Goal: Navigation & Orientation: Find specific page/section

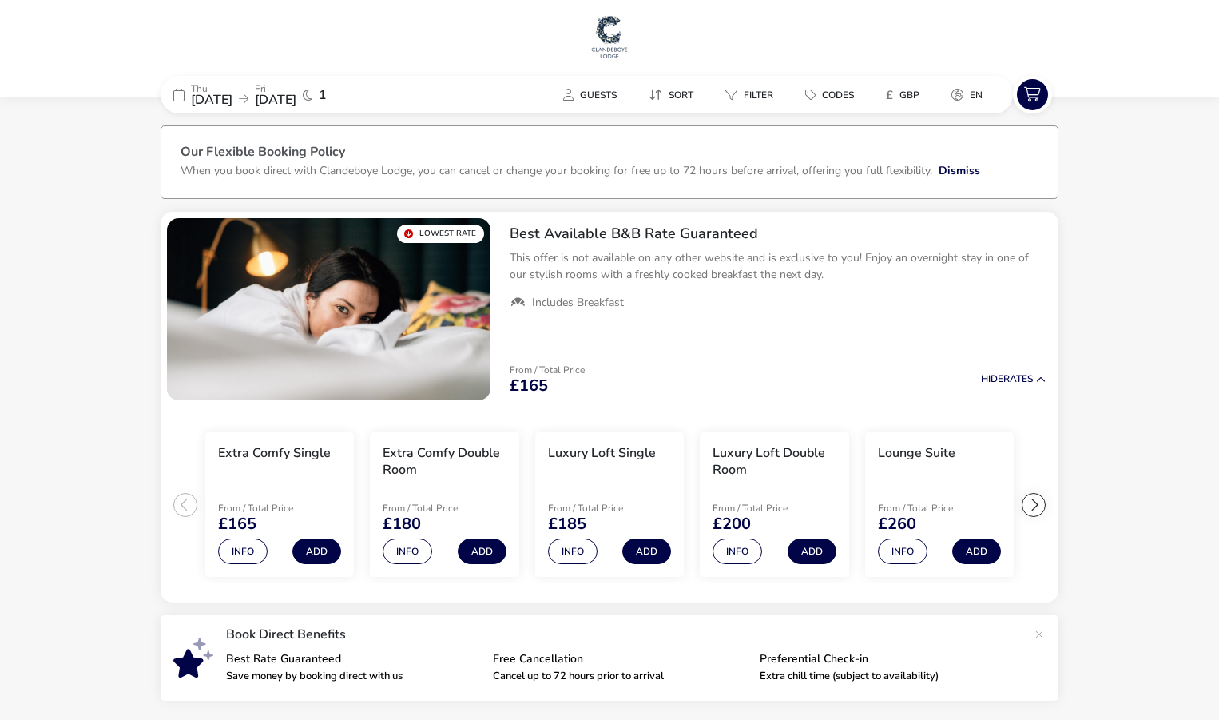
click at [630, 30] on h1 at bounding box center [609, 38] width 1207 height 51
click at [616, 34] on img at bounding box center [610, 37] width 40 height 48
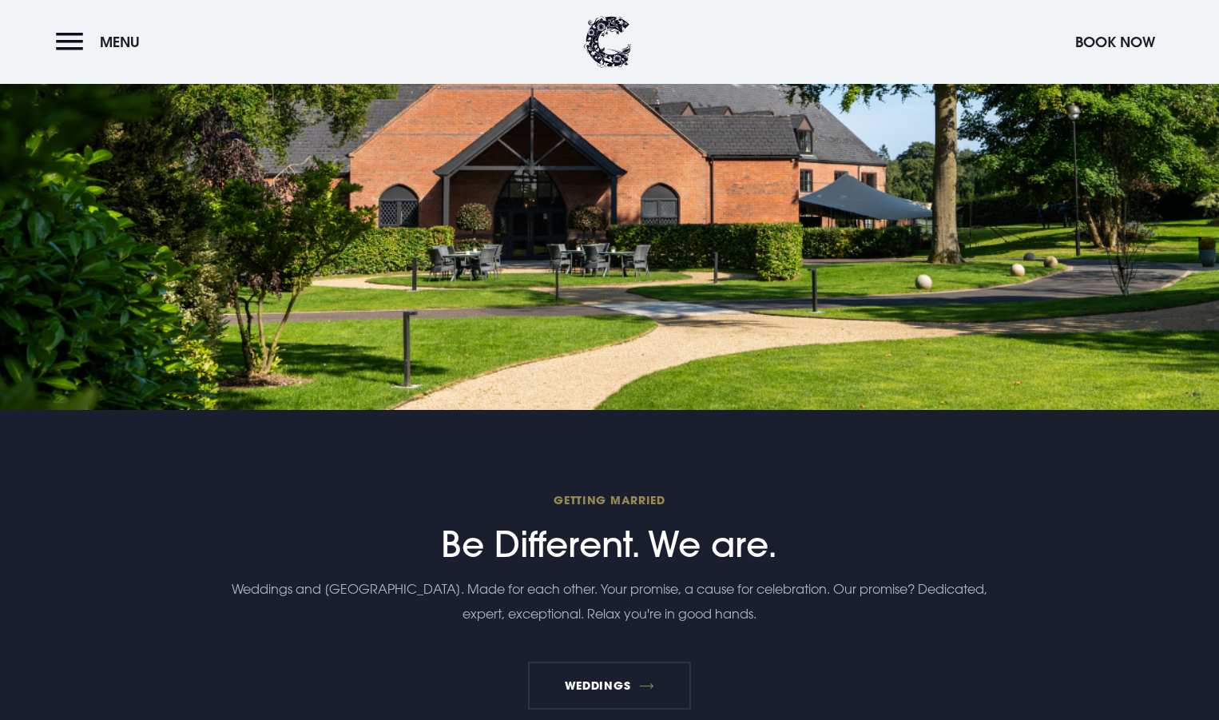
scroll to position [3407, 0]
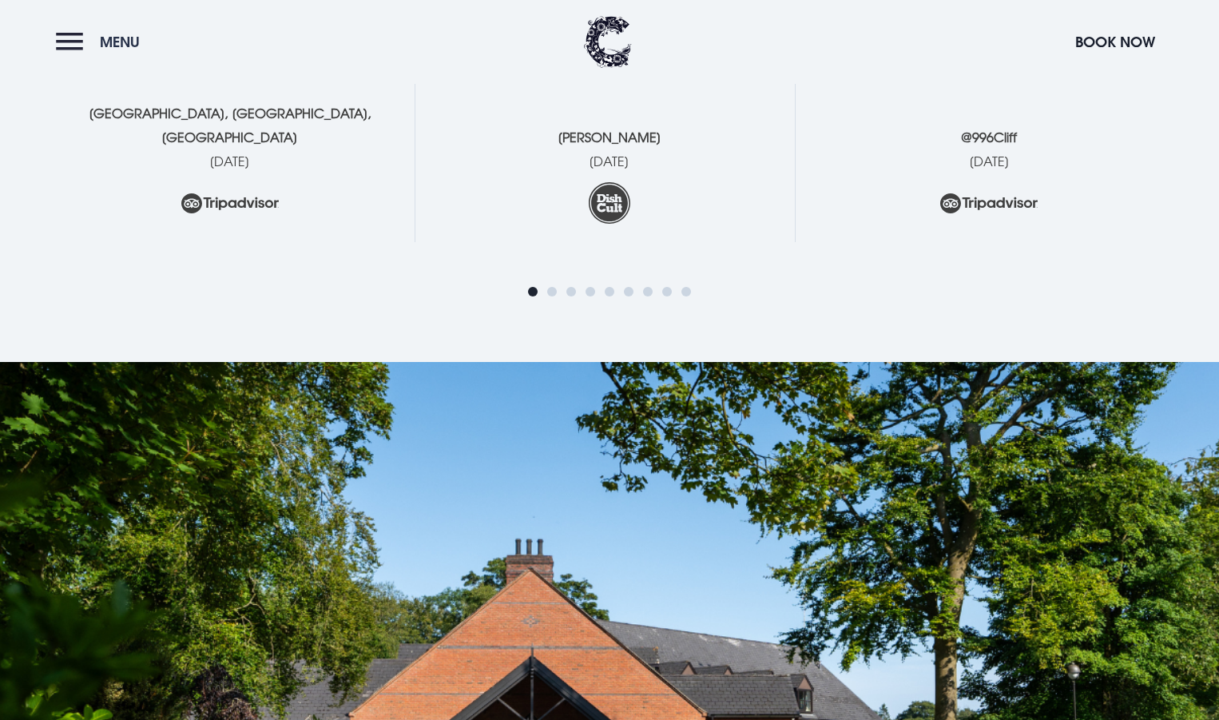
click at [58, 51] on button "Menu" at bounding box center [102, 42] width 92 height 34
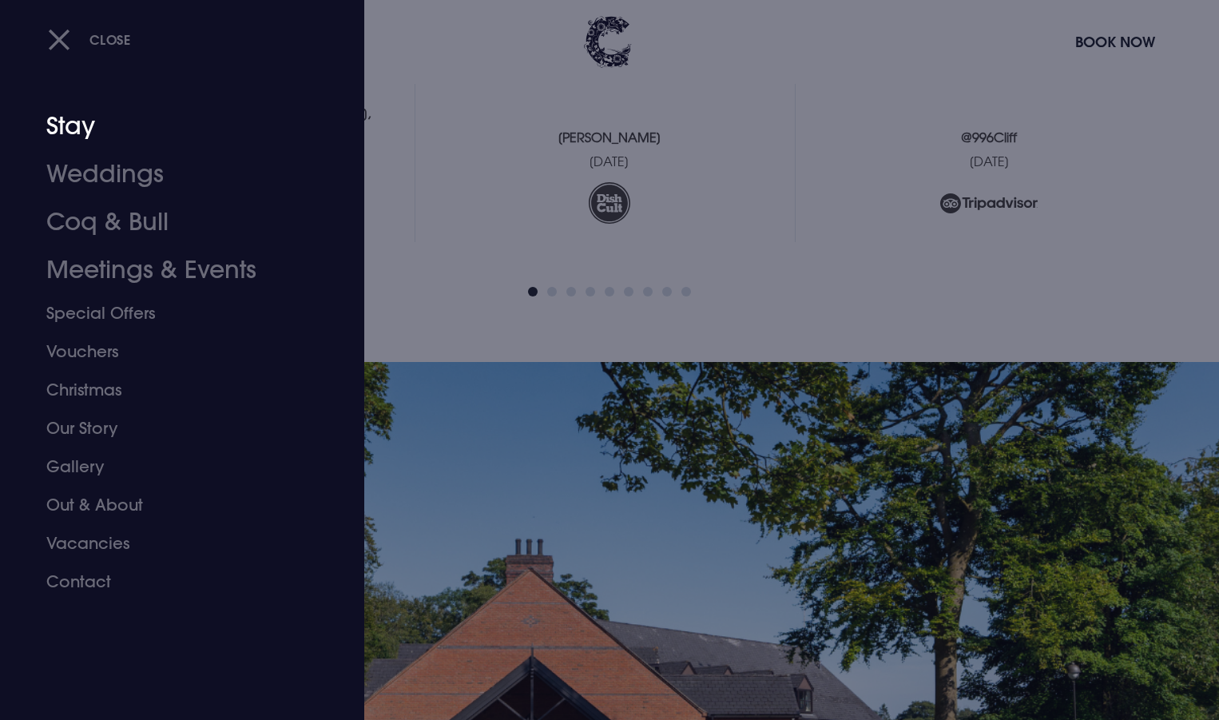
click at [70, 137] on link "Stay" at bounding box center [172, 126] width 253 height 48
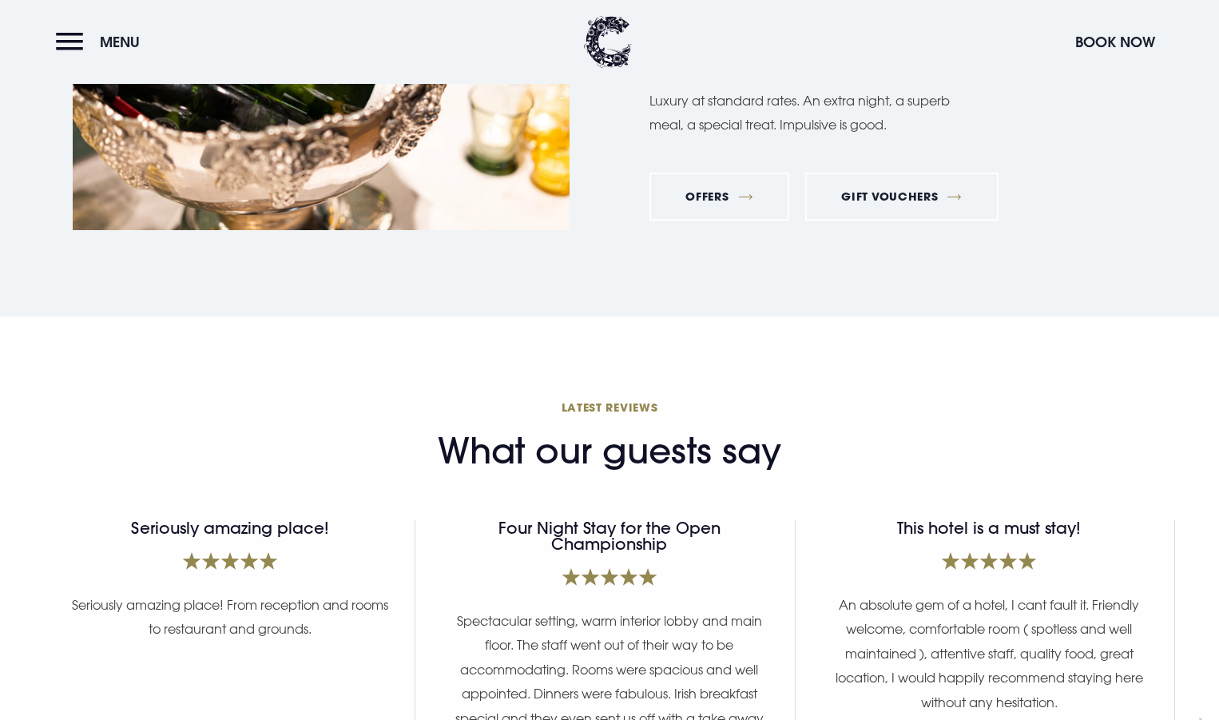
scroll to position [6393, 0]
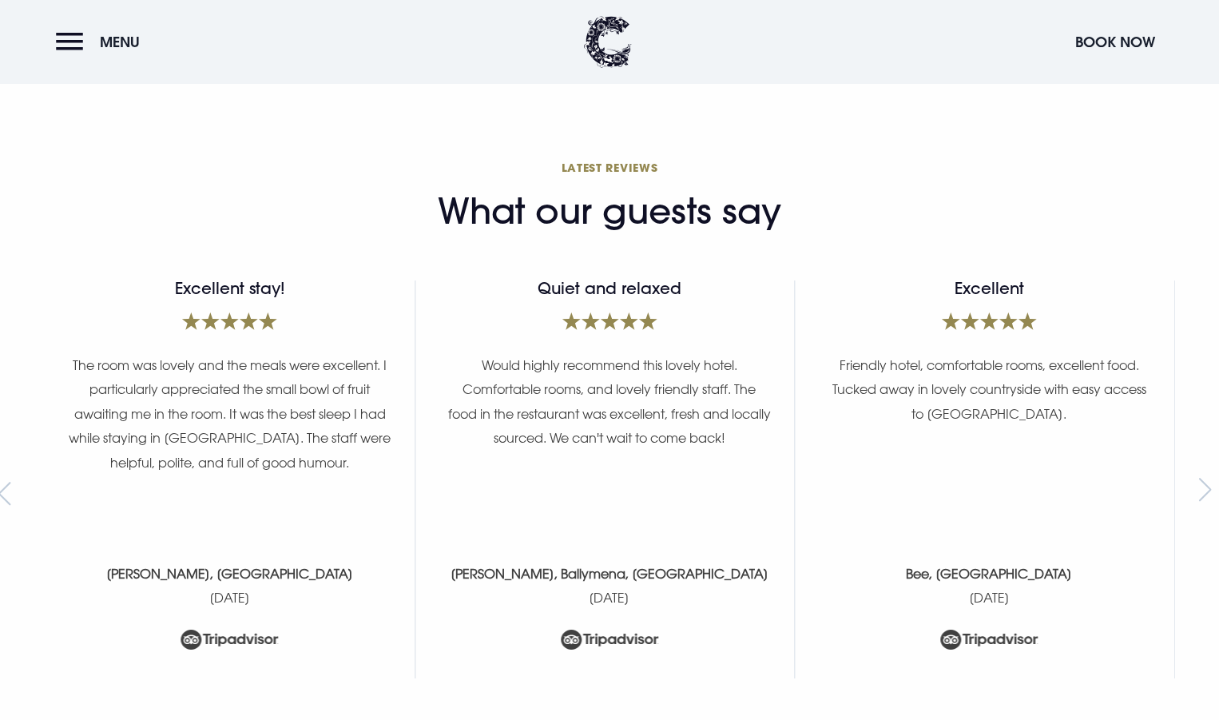
click at [890, 91] on section "What our guests say LATEST REVIEWS Just Wonderful! Stayed here with with my par…" at bounding box center [609, 438] width 1219 height 722
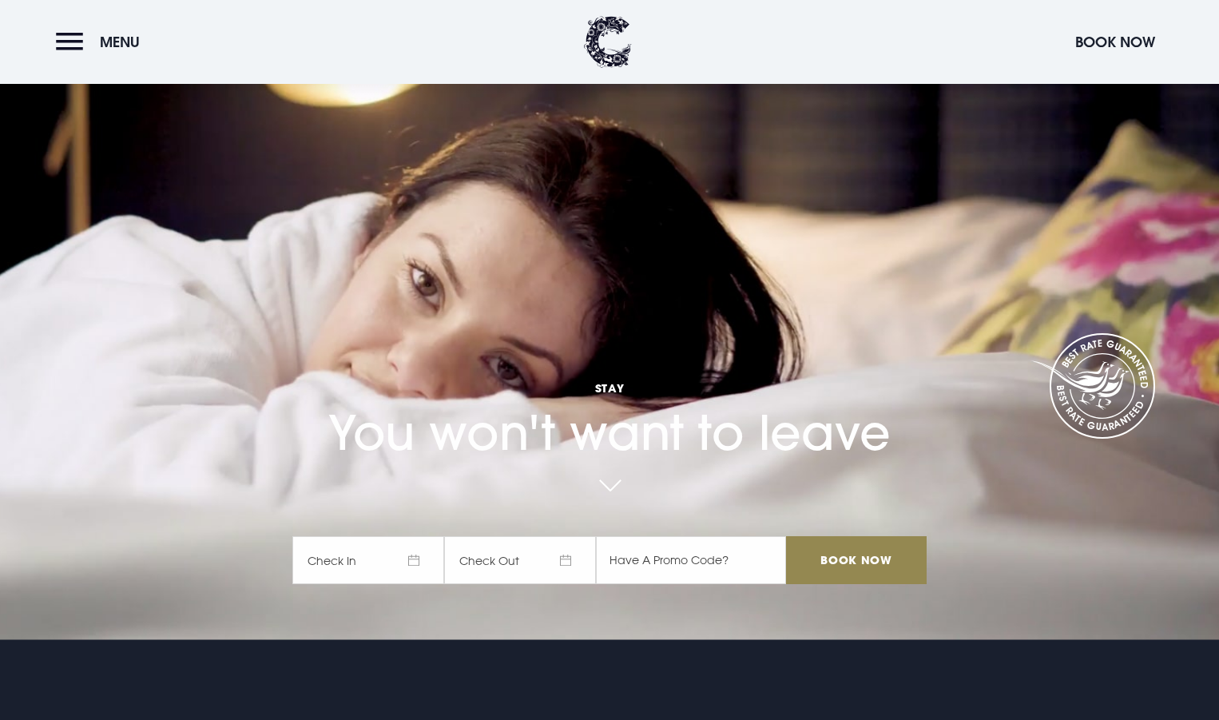
scroll to position [0, 0]
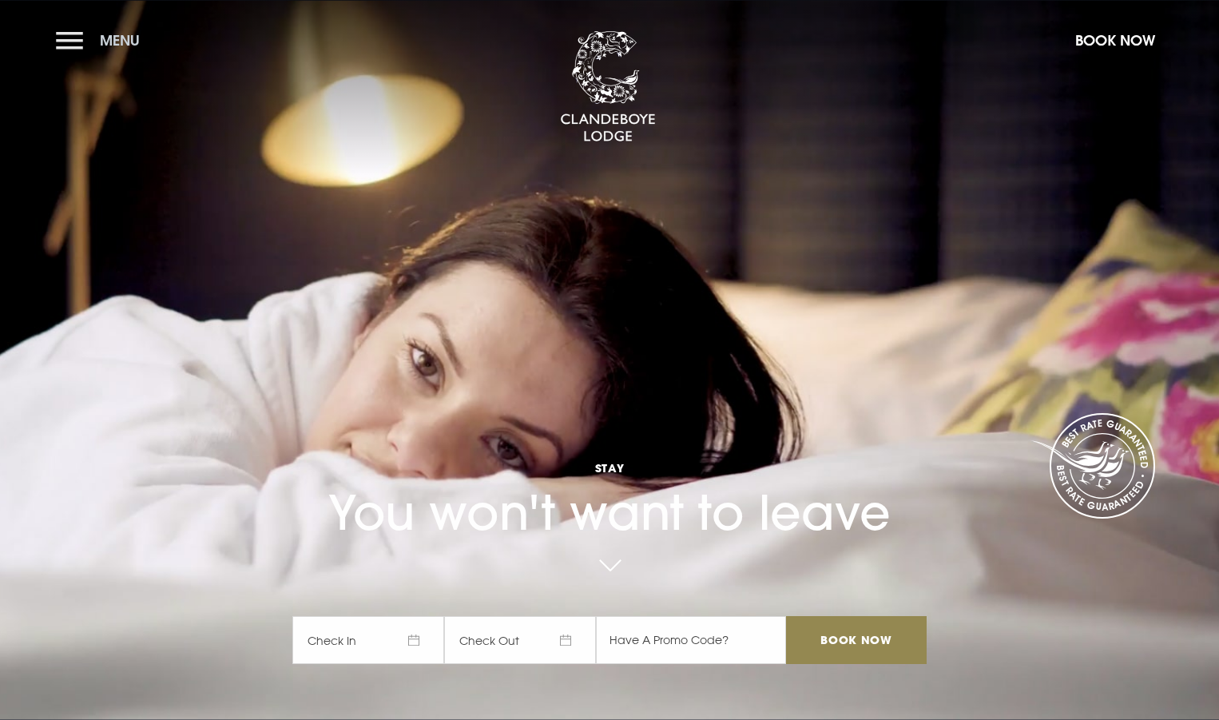
click at [81, 38] on button "Menu" at bounding box center [102, 40] width 92 height 34
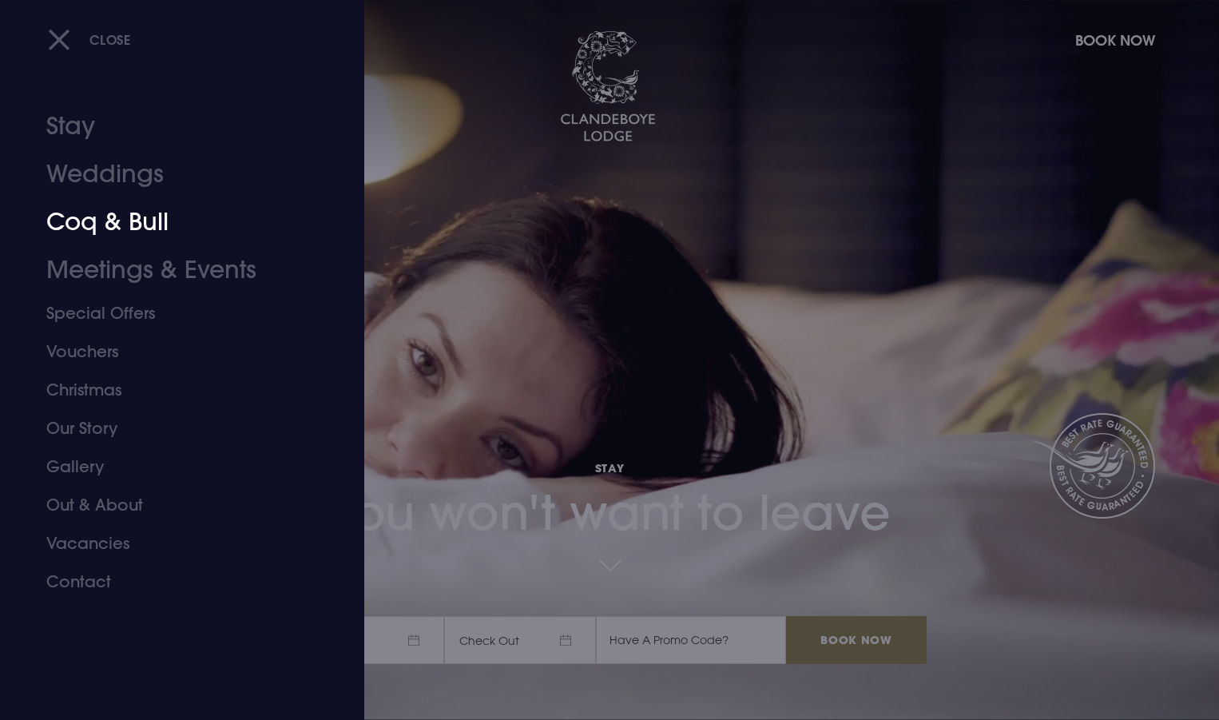
click at [120, 222] on link "Coq & Bull" at bounding box center [172, 222] width 253 height 48
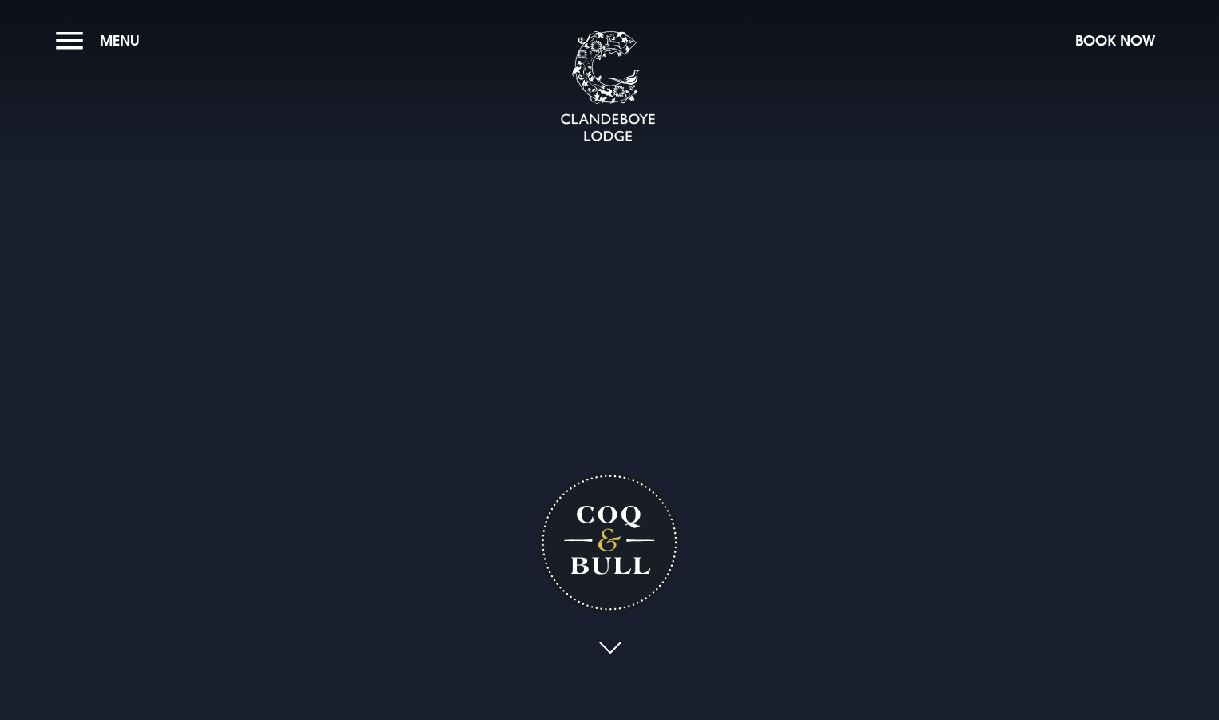
click at [610, 647] on link at bounding box center [609, 648] width 37 height 35
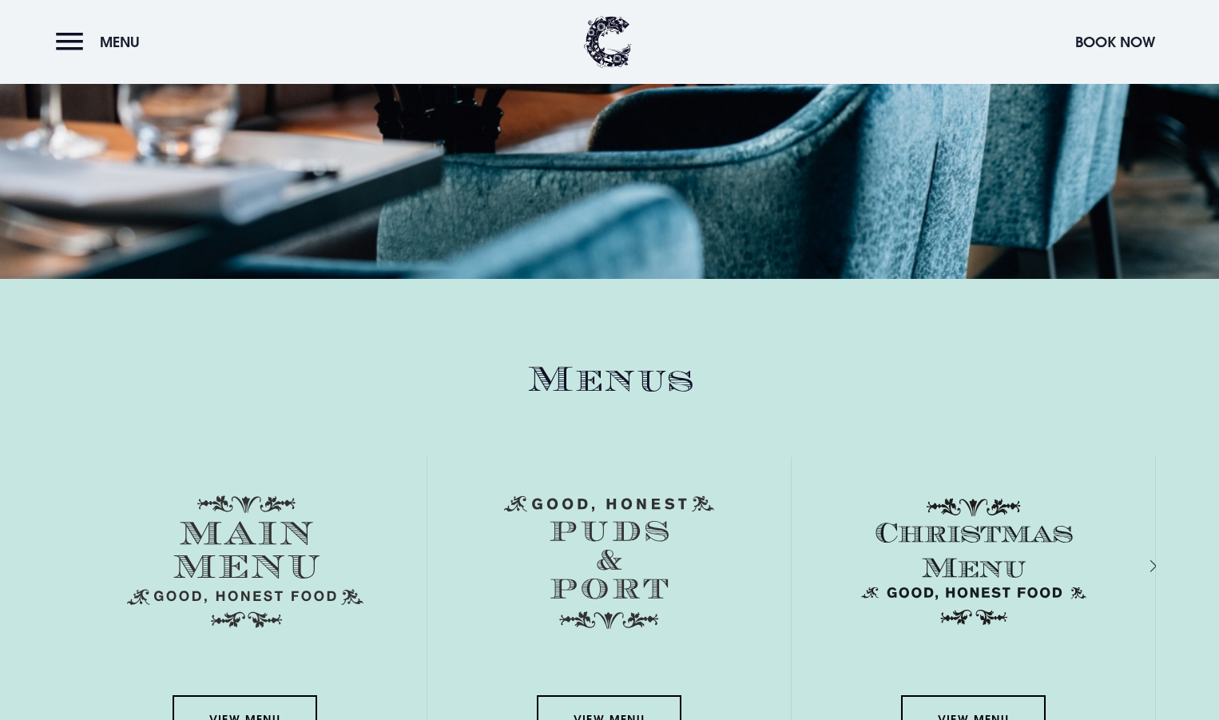
scroll to position [2477, 0]
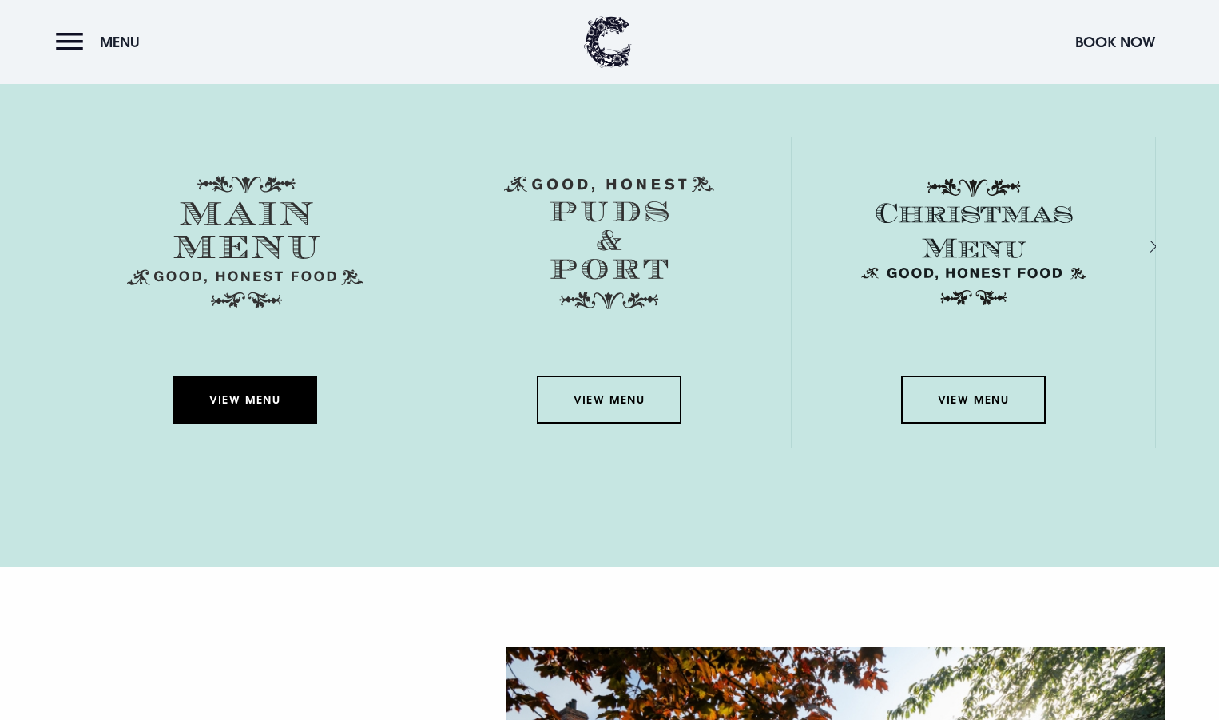
click at [231, 400] on link "View Menu" at bounding box center [245, 400] width 144 height 48
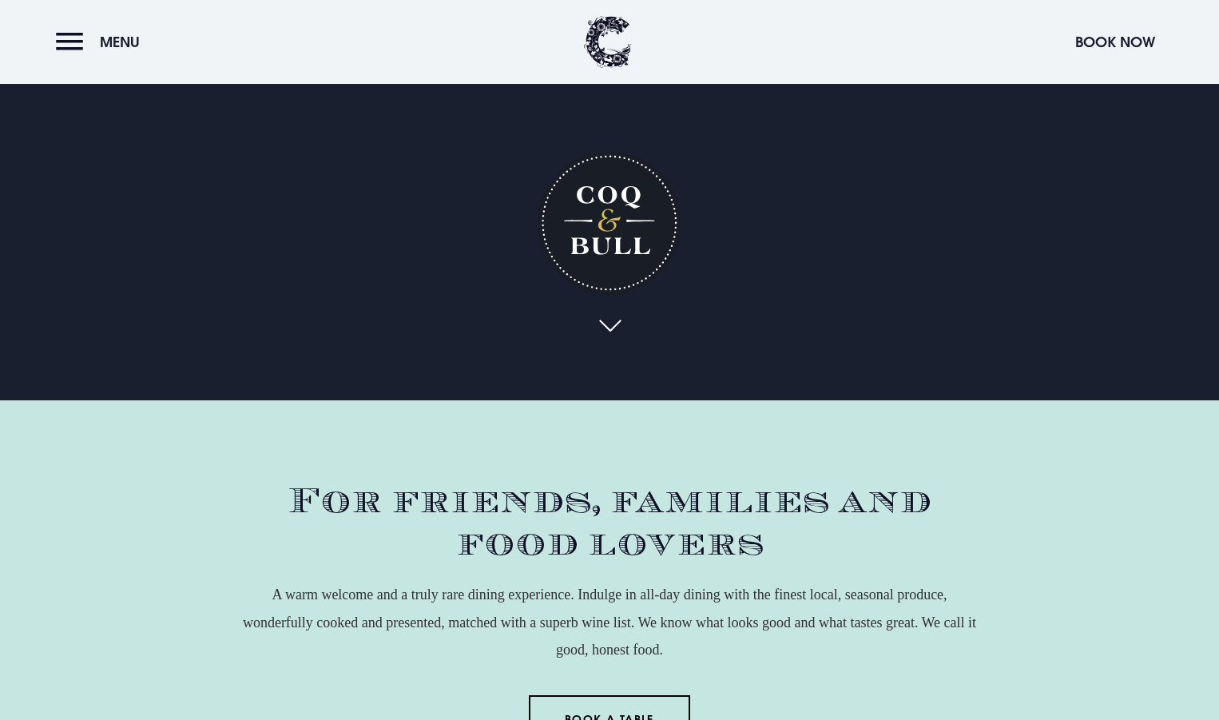
scroll to position [0, 0]
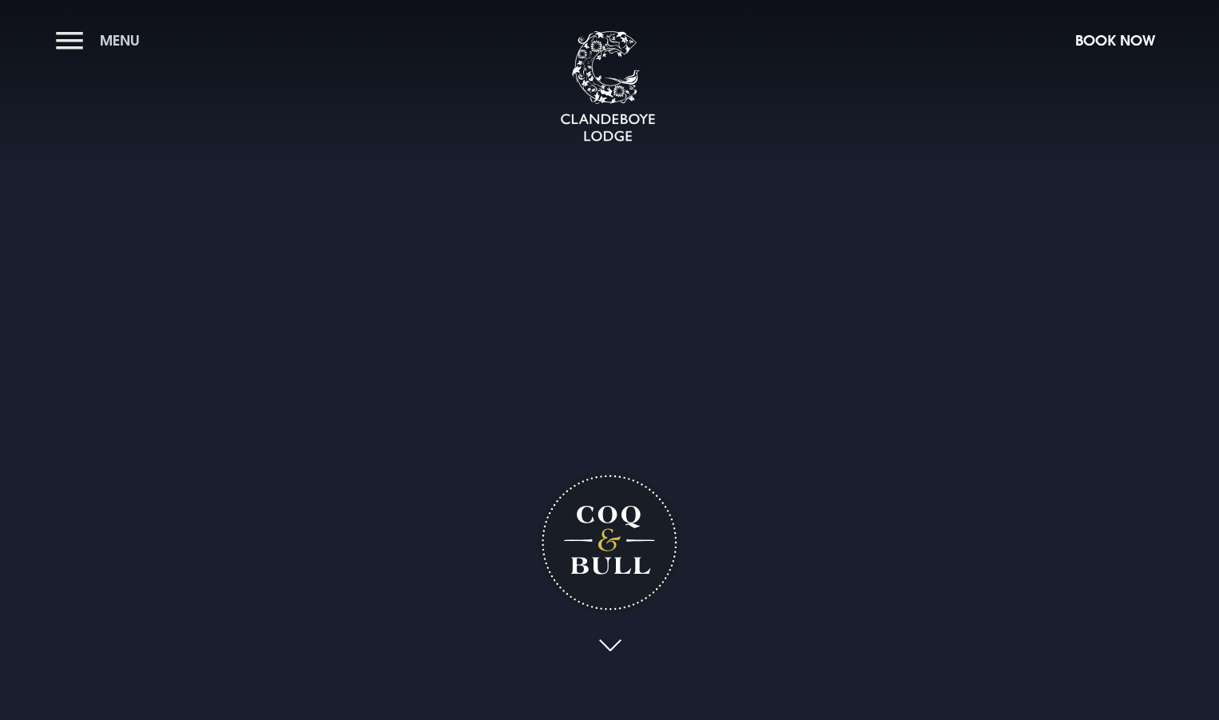
click at [65, 45] on button "Menu" at bounding box center [102, 40] width 92 height 34
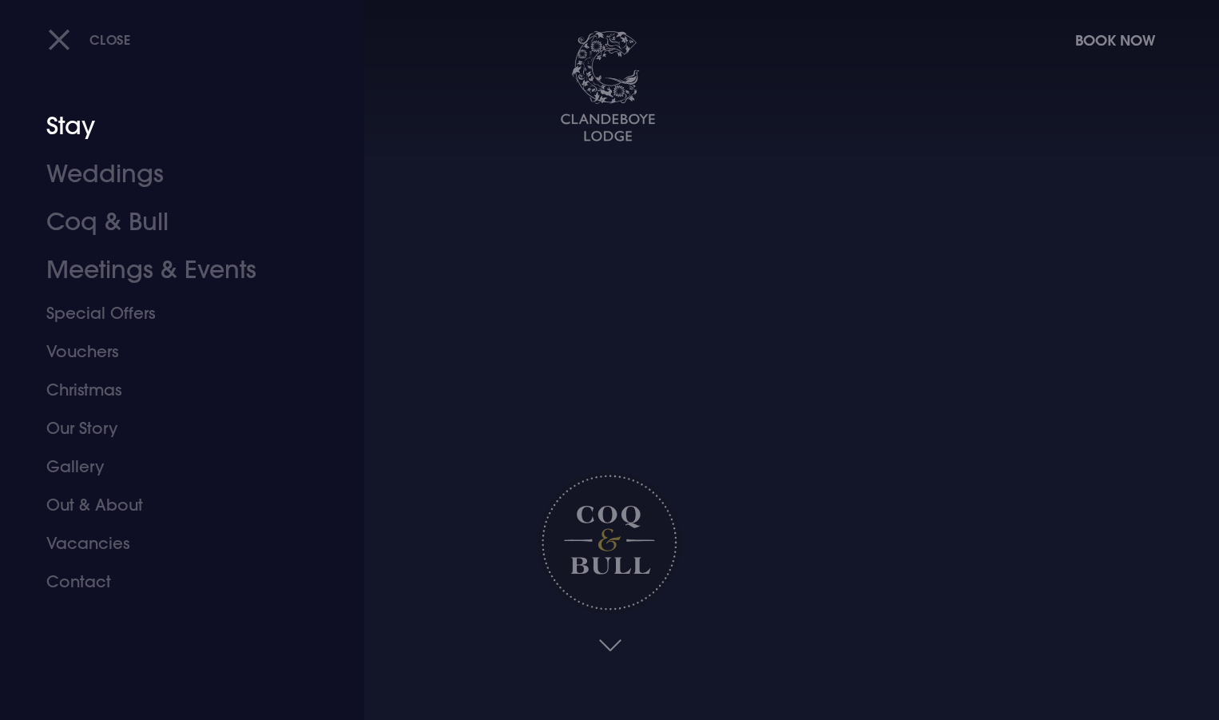
click at [70, 133] on link "Stay" at bounding box center [172, 126] width 253 height 48
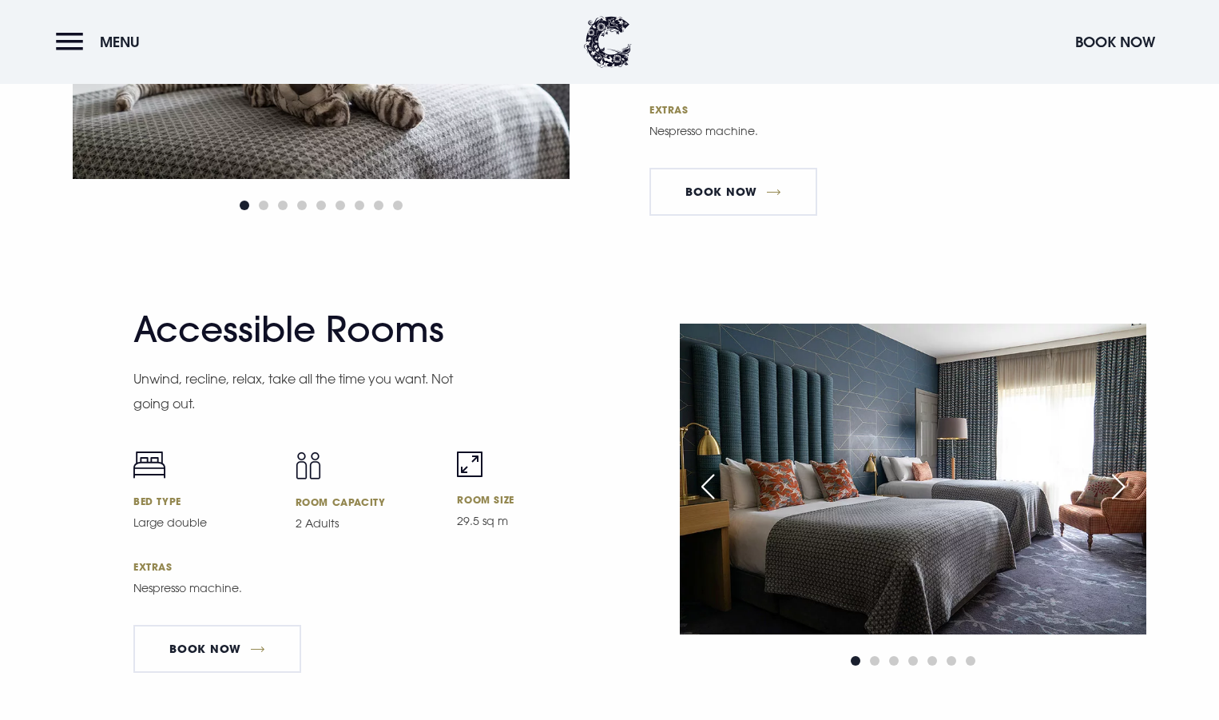
scroll to position [5114, 0]
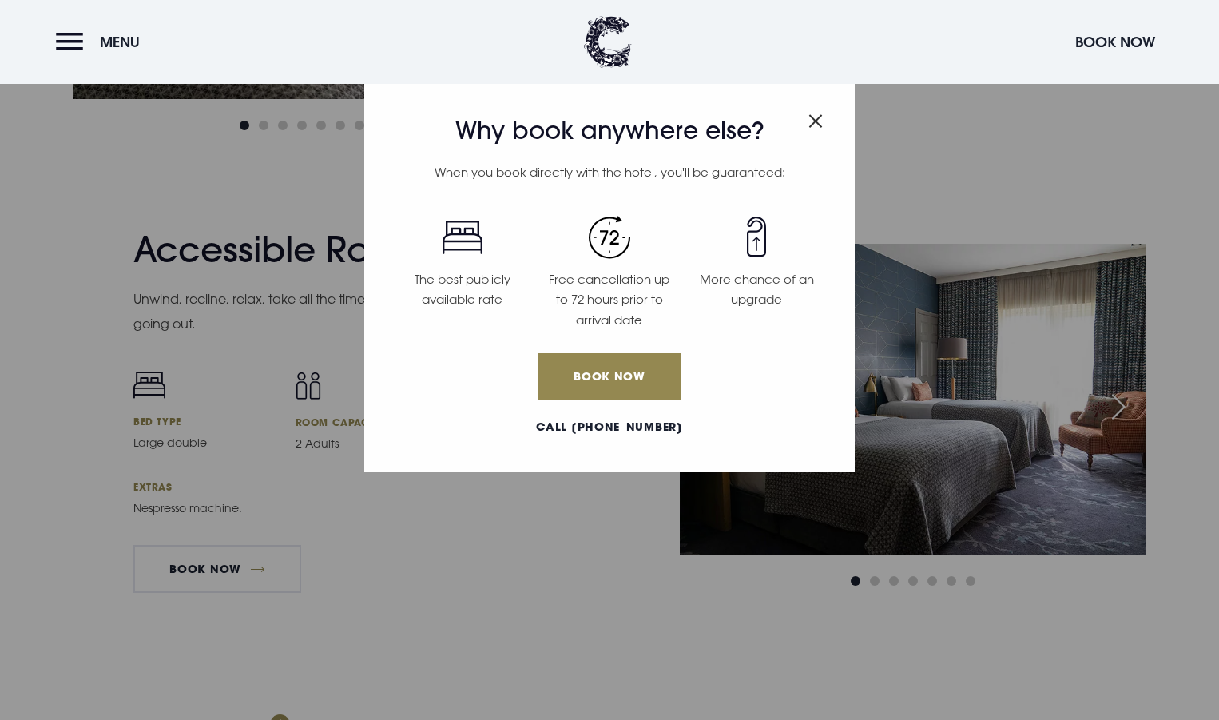
click at [815, 110] on span "Close modal" at bounding box center [816, 117] width 14 height 31
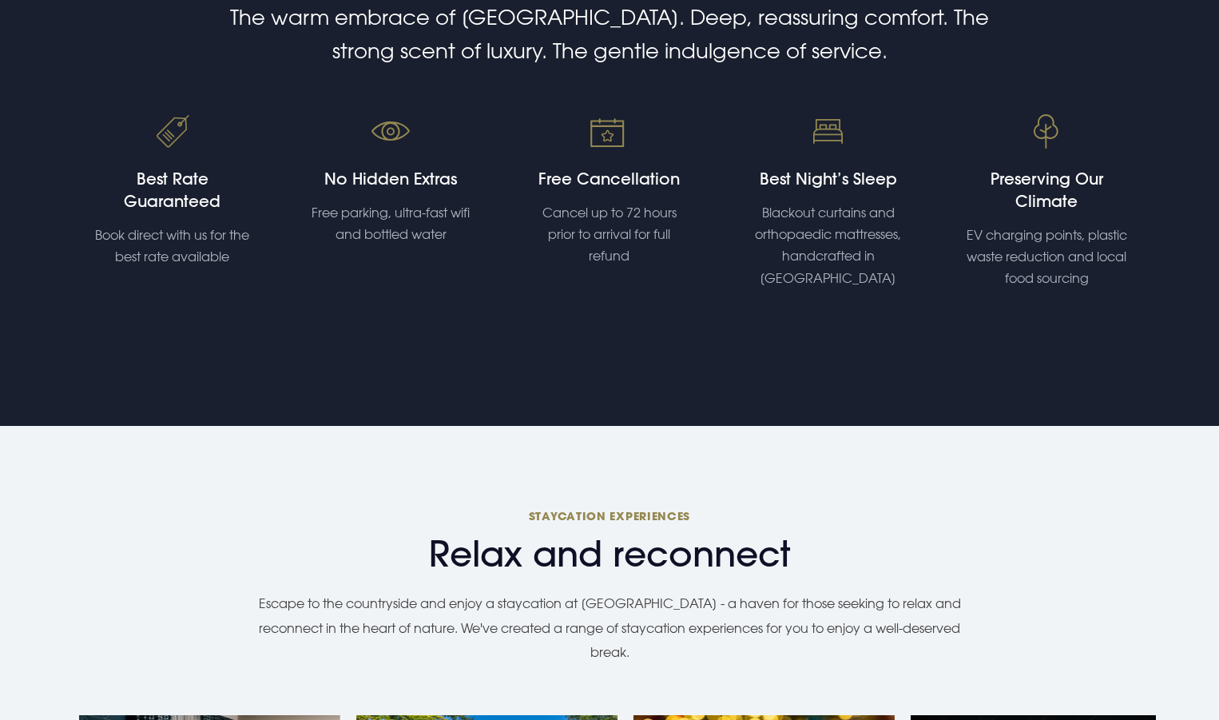
scroll to position [0, 0]
